Goal: Contribute content: Contribute content

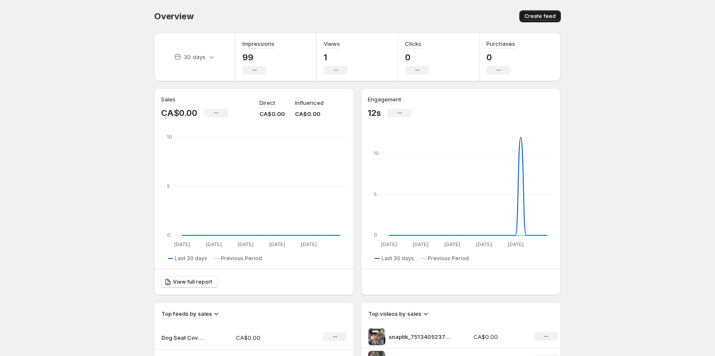
click at [549, 18] on span "Create feed" at bounding box center [539, 16] width 31 height 7
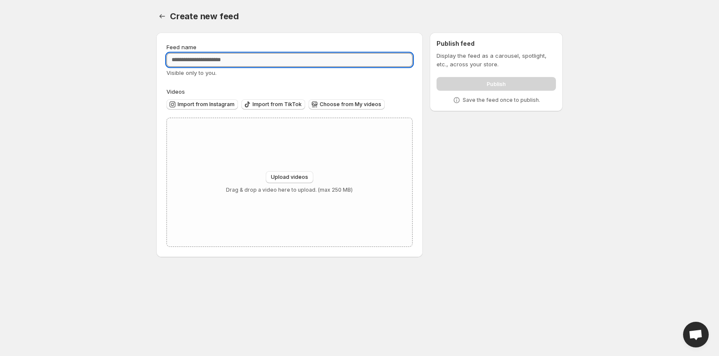
click at [301, 59] on input "Feed name" at bounding box center [290, 60] width 246 height 14
type input "*******"
click at [283, 157] on div "Upload videos Drag & drop a video here to upload. (max 250 MB)" at bounding box center [289, 182] width 245 height 128
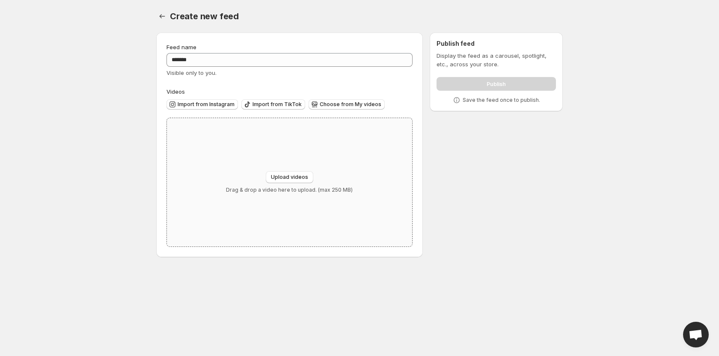
type input "**********"
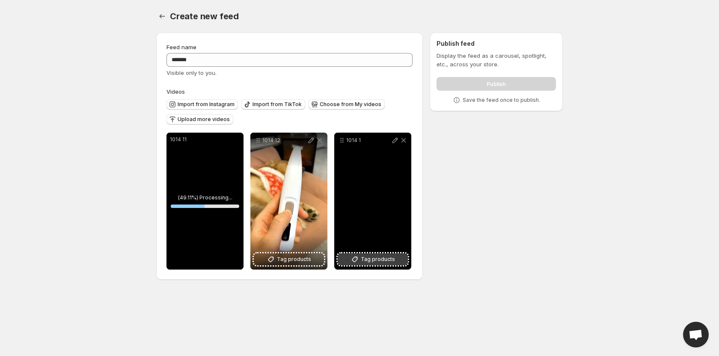
click at [375, 260] on span "Tag products" at bounding box center [378, 259] width 34 height 9
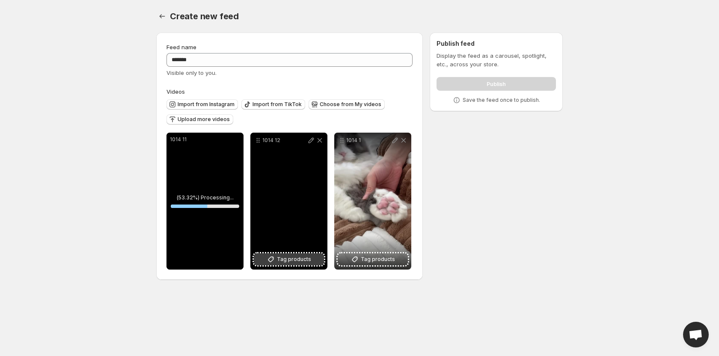
click at [298, 257] on span "Tag products" at bounding box center [294, 259] width 34 height 9
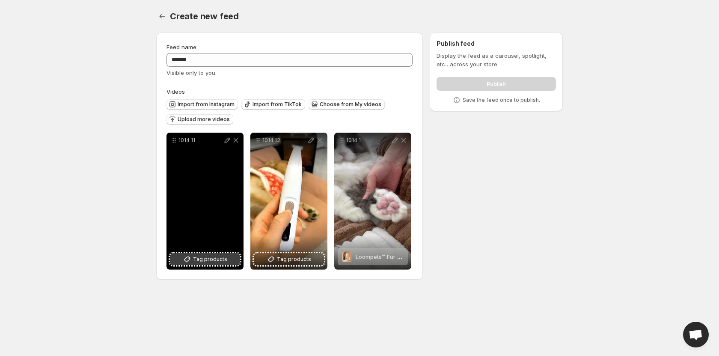
click at [214, 260] on span "Tag products" at bounding box center [210, 259] width 34 height 9
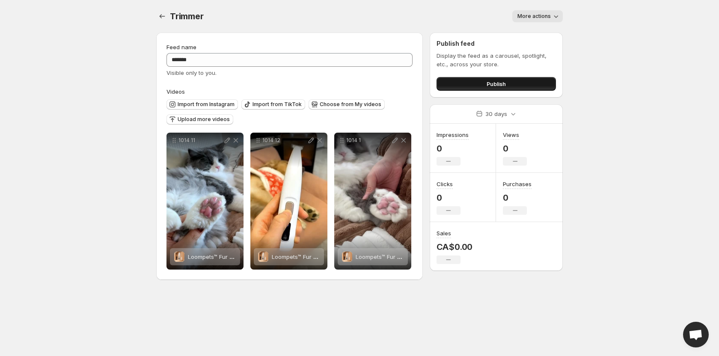
click at [485, 90] on button "Publish" at bounding box center [496, 84] width 119 height 14
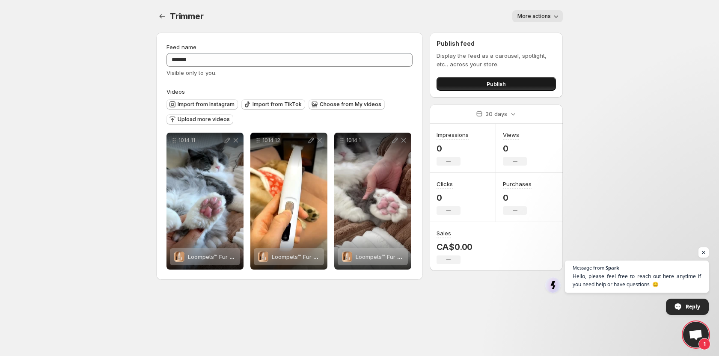
click at [484, 85] on button "Publish" at bounding box center [496, 84] width 119 height 14
click at [82, 116] on body "Home Feeds Videos Subscription Settings Trimmer. This page is ready Trimmer Mor…" at bounding box center [359, 178] width 719 height 356
click at [163, 17] on icon "Settings" at bounding box center [162, 16] width 9 height 9
